Goal: Information Seeking & Learning: Learn about a topic

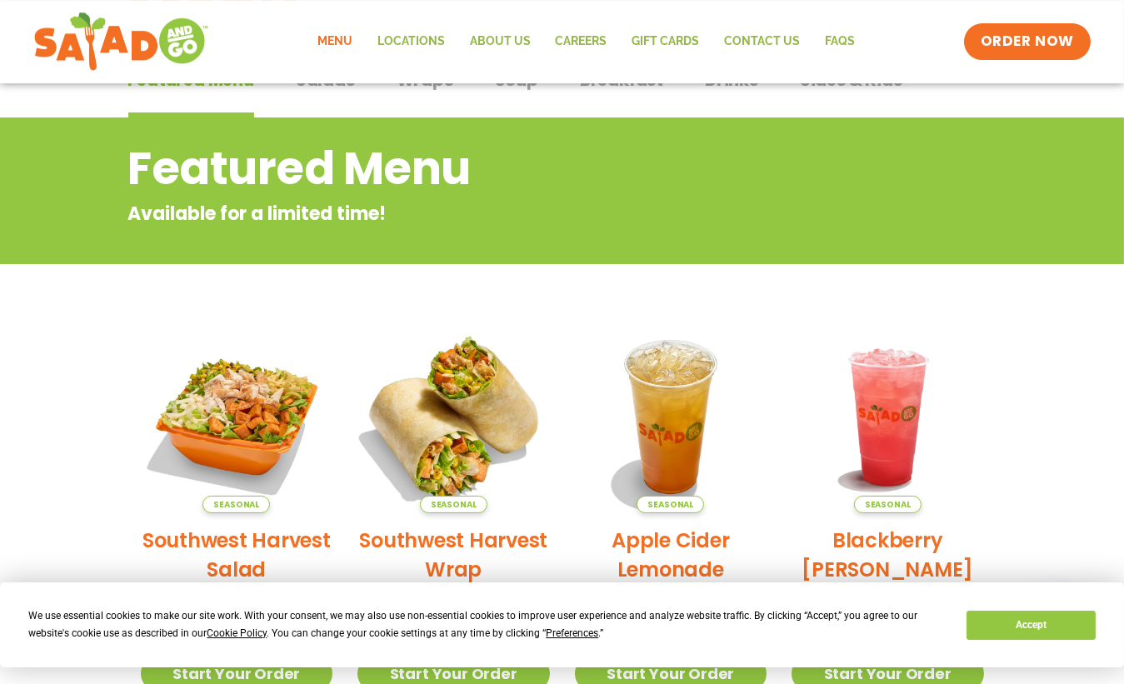
scroll to position [270, 0]
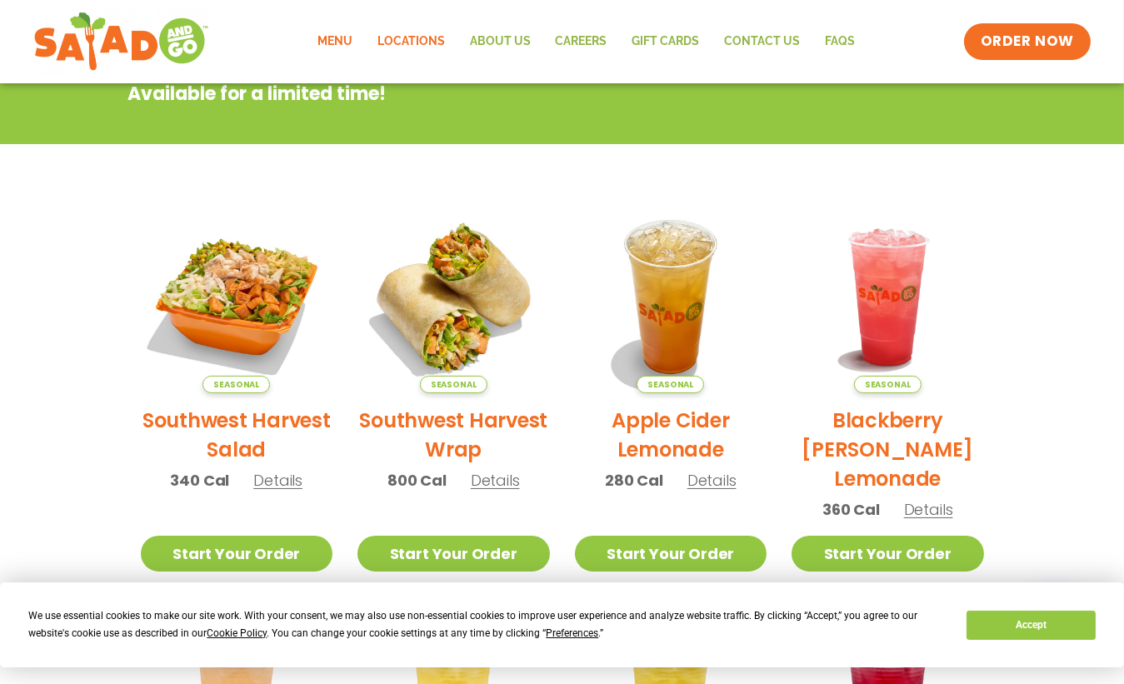
click at [407, 42] on link "Locations" at bounding box center [411, 42] width 93 height 38
click at [959, 207] on img at bounding box center [888, 297] width 226 height 226
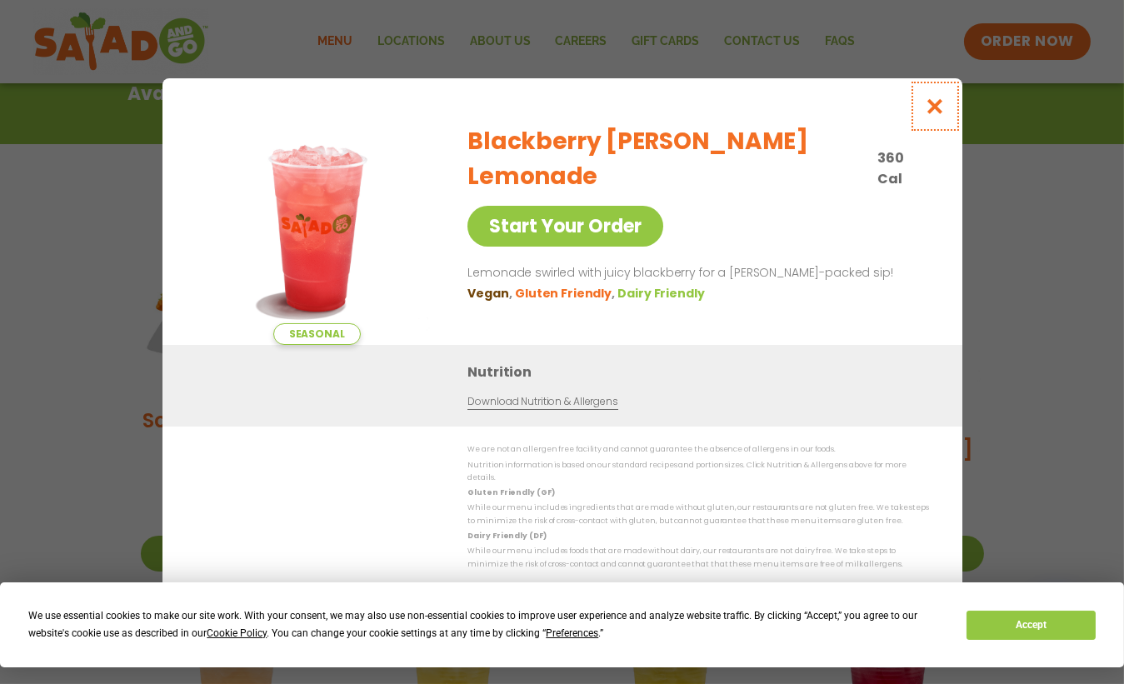
click at [939, 115] on icon "Close modal" at bounding box center [934, 107] width 21 height 18
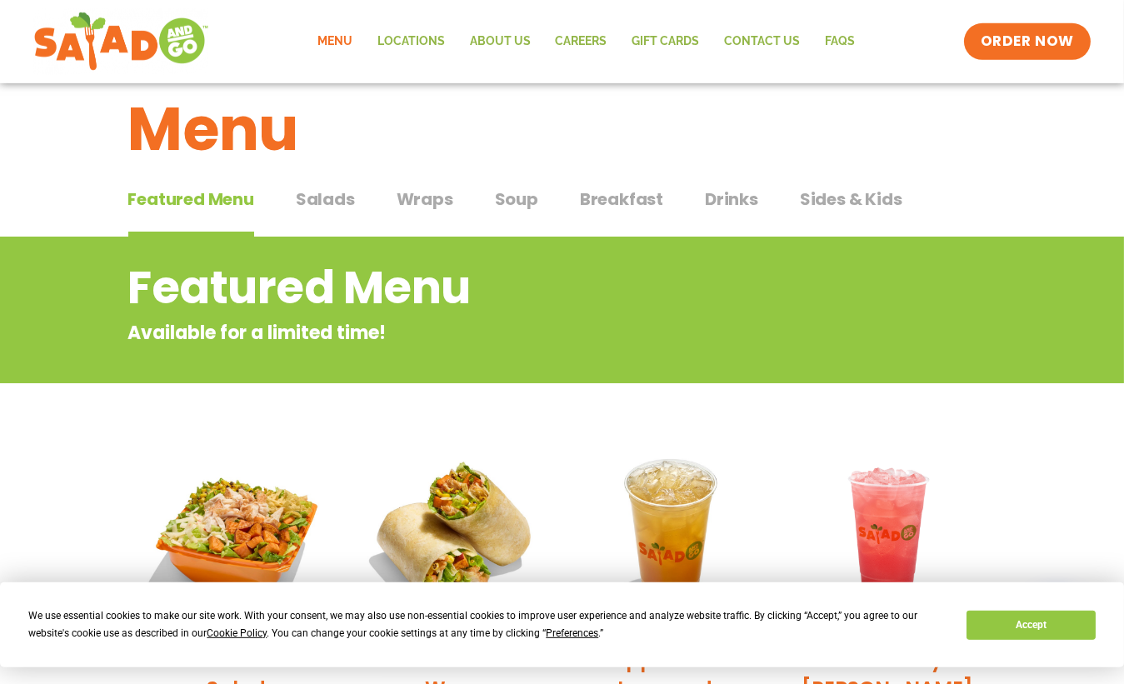
scroll to position [0, 0]
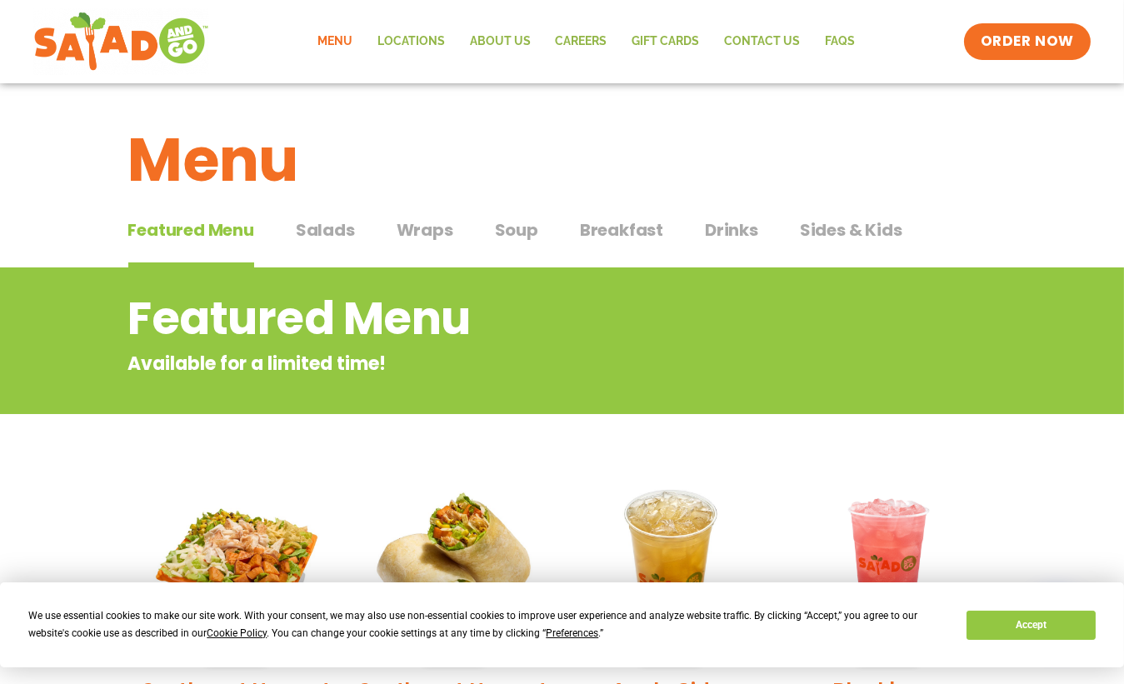
click at [313, 230] on span "Salads" at bounding box center [325, 230] width 59 height 25
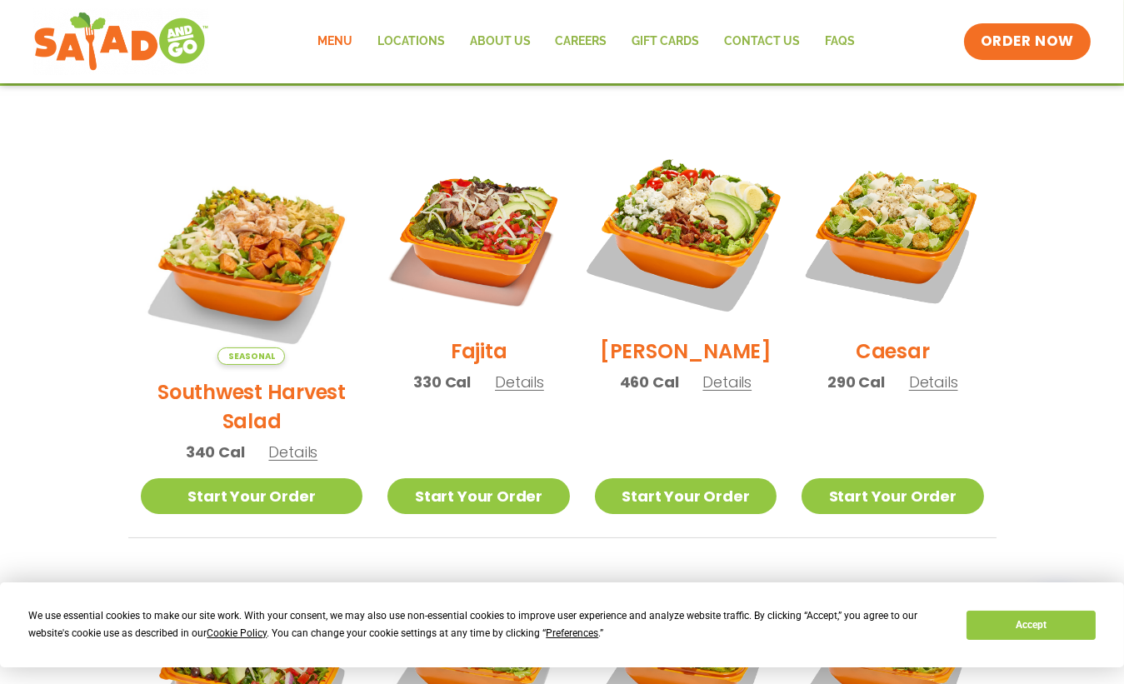
scroll to position [450, 0]
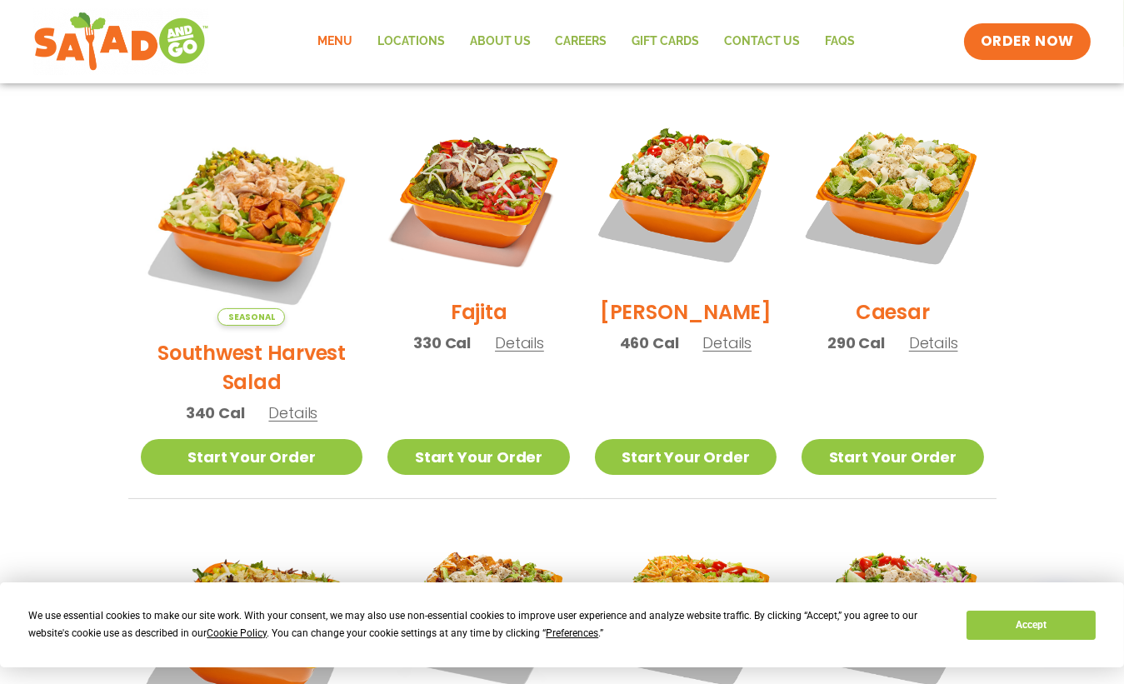
click at [454, 319] on h2 "Fajita" at bounding box center [479, 312] width 57 height 29
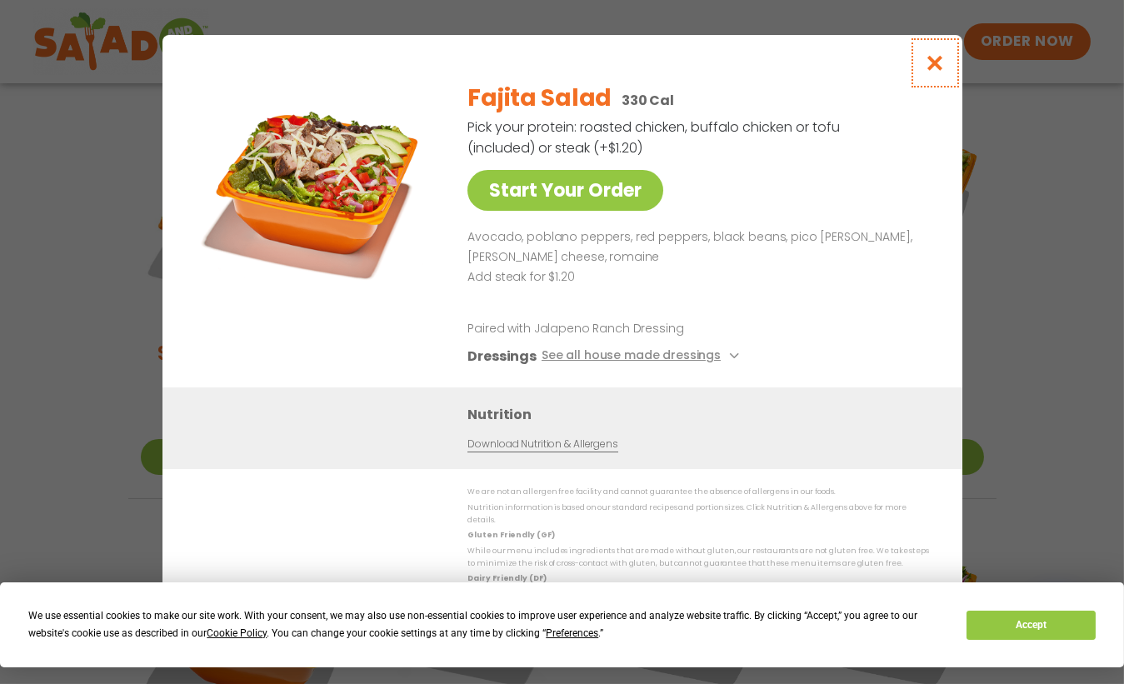
click at [941, 66] on icon "Close modal" at bounding box center [934, 63] width 21 height 18
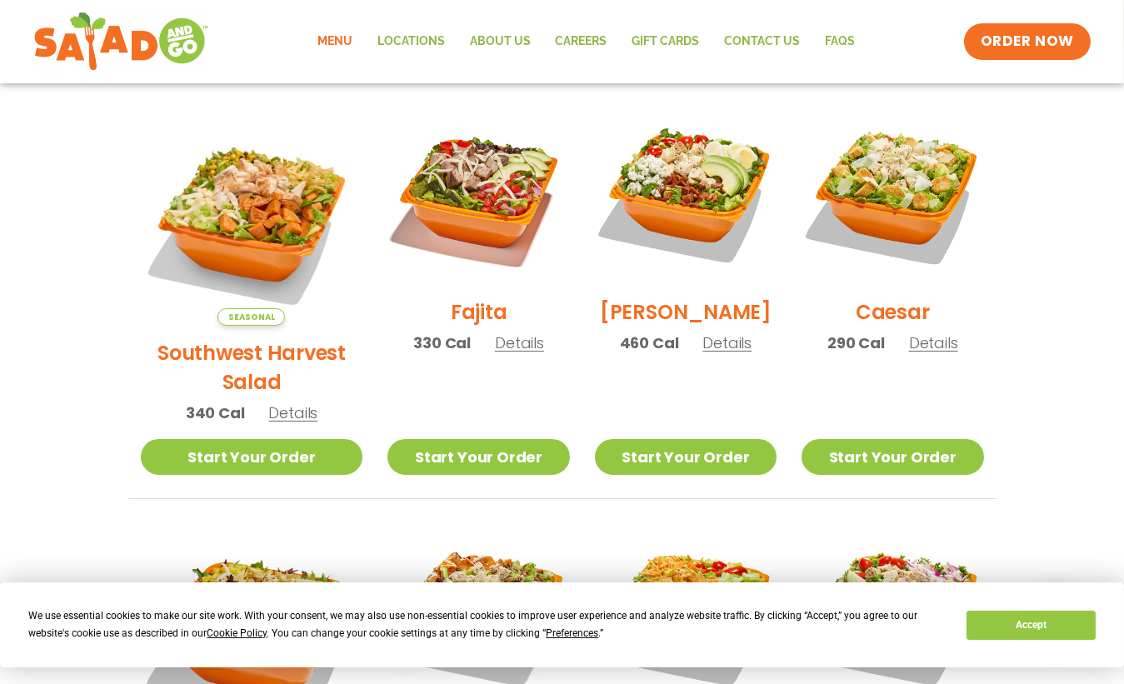
click at [498, 349] on span "Details" at bounding box center [519, 343] width 49 height 21
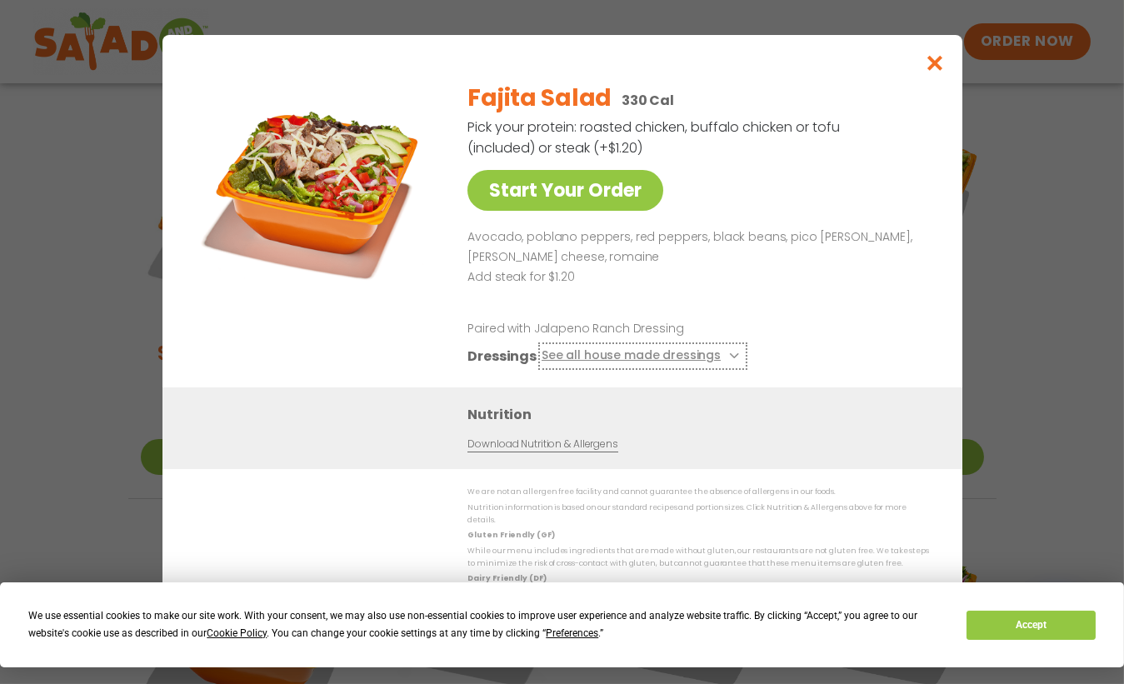
click at [707, 360] on button "See all house made dressings" at bounding box center [642, 356] width 203 height 21
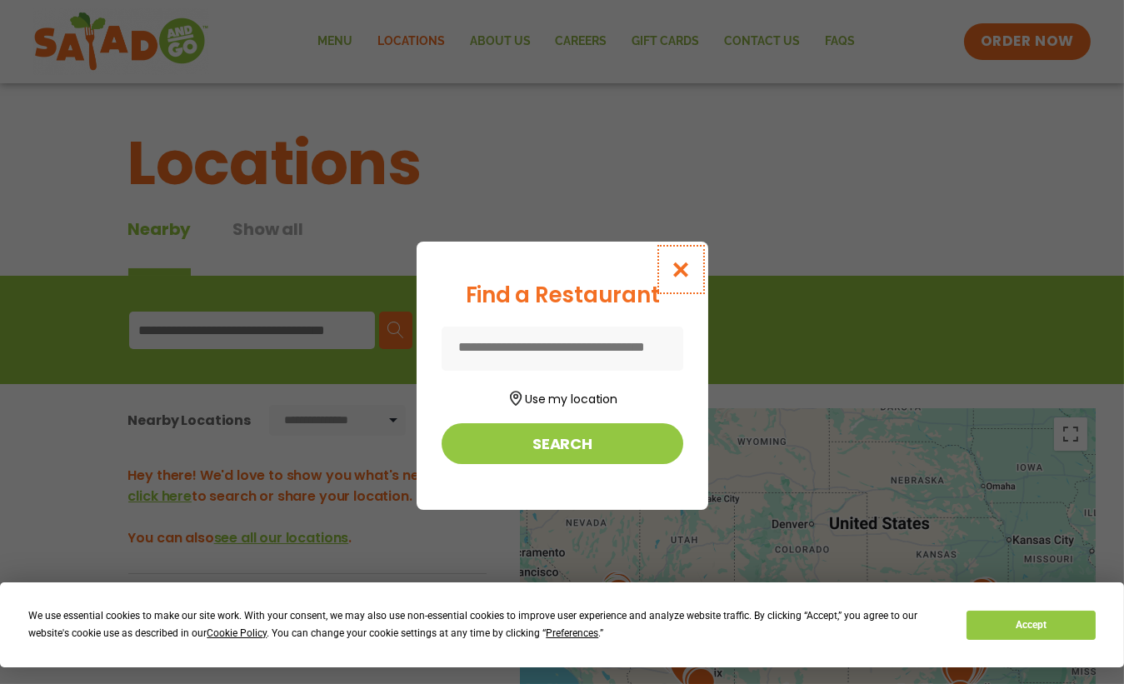
click at [691, 261] on icon "Close modal" at bounding box center [680, 270] width 21 height 18
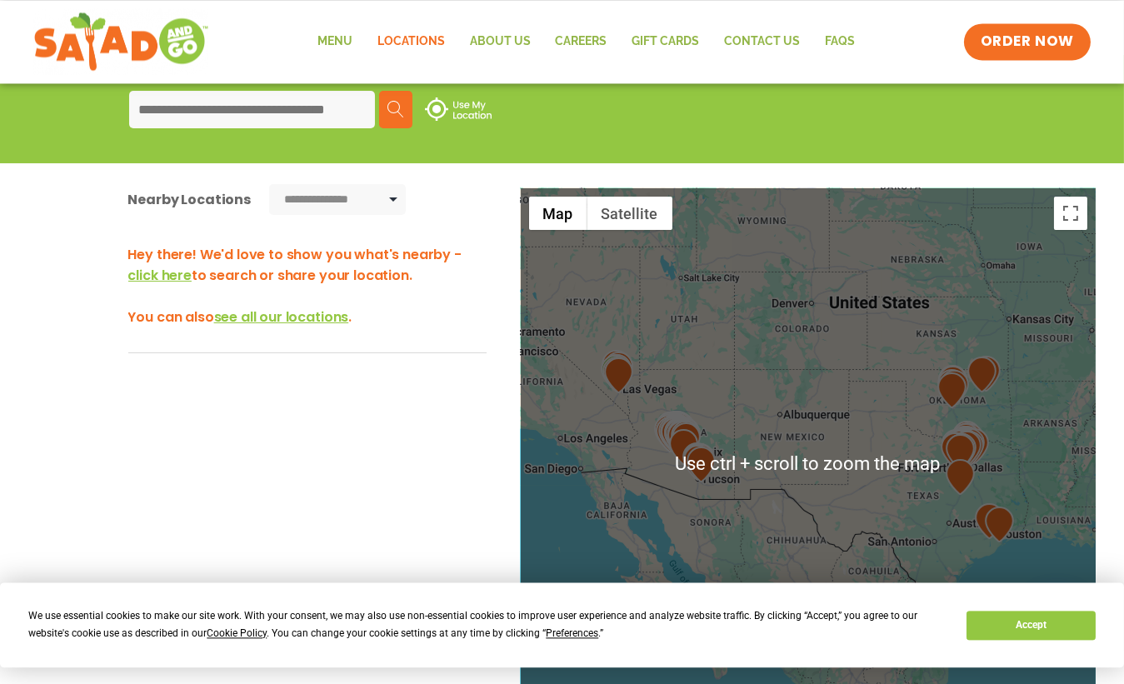
scroll to position [270, 0]
